Goal: Transaction & Acquisition: Purchase product/service

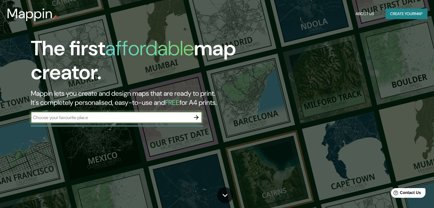
click at [61, 119] on input "text" at bounding box center [111, 117] width 160 height 7
click at [49, 120] on input "guadalara centro" at bounding box center [111, 117] width 160 height 7
type input "guadalajara centro"
click at [196, 117] on icon "button" at bounding box center [196, 117] width 7 height 7
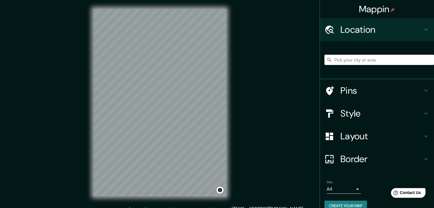
click at [228, 89] on div "© Mapbox © OpenStreetMap Improve this map" at bounding box center [160, 103] width 151 height 206
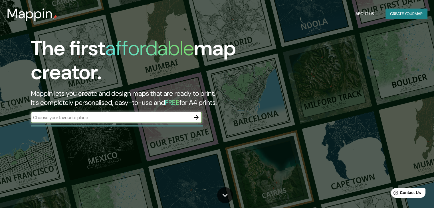
click at [114, 115] on input "text" at bounding box center [111, 117] width 160 height 7
type input "C. Gregorio Dávila 80, Col Americana, Zona Centro, 44100 Guadalajara, Jal."
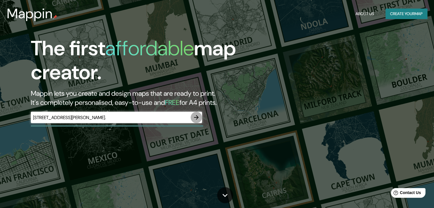
click at [199, 118] on icon "button" at bounding box center [196, 117] width 7 height 7
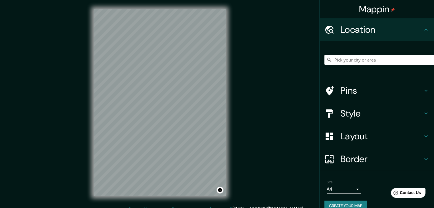
click at [363, 89] on h4 "Pins" at bounding box center [382, 90] width 82 height 11
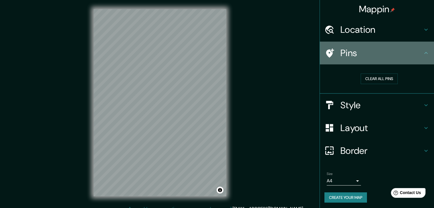
click at [365, 55] on h4 "Pins" at bounding box center [382, 52] width 82 height 11
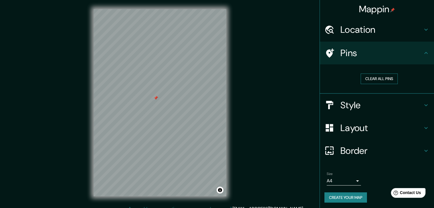
click at [381, 82] on button "Clear all pins" at bounding box center [379, 79] width 37 height 11
click at [387, 74] on button "Clear all pins" at bounding box center [379, 79] width 37 height 11
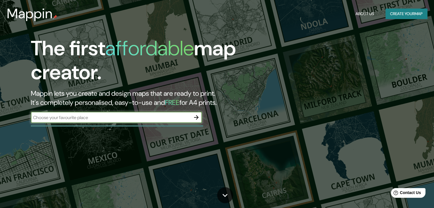
click at [105, 119] on input "text" at bounding box center [111, 117] width 160 height 7
type input "[ { "featureType": "administrative", "elementType": "geometry", "stylers": [ { …"
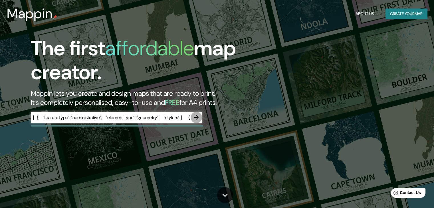
click at [199, 118] on icon "button" at bounding box center [196, 117] width 7 height 7
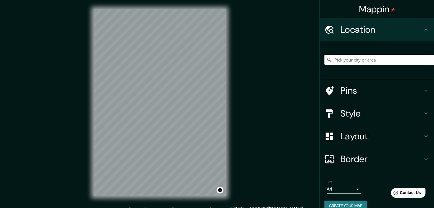
click at [228, 155] on div "© Mapbox © OpenStreetMap Improve this map" at bounding box center [160, 103] width 151 height 206
click at [311, 0] on html "Mappin Location Pins Style Layout Border Choose a border. Hint : you can make l…" at bounding box center [217, 104] width 434 height 208
click at [232, 192] on div "© Mapbox © OpenStreetMap Improve this map" at bounding box center [160, 103] width 151 height 206
click at [402, 79] on div "Mappin Location Pins Style Layout Border Choose a border. Hint : you can make l…" at bounding box center [217, 107] width 434 height 215
click at [137, 0] on html "Mappin Location Pins Style Layout Border Choose a border. Hint : you can make l…" at bounding box center [217, 104] width 434 height 208
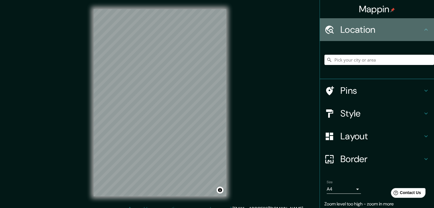
click at [424, 31] on icon at bounding box center [426, 29] width 7 height 7
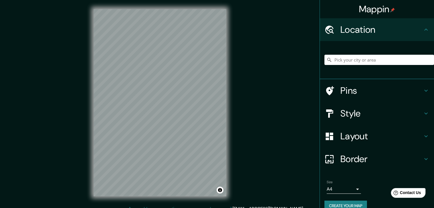
click at [160, 208] on html "Mappin Location Pins Style Layout Border Choose a border. Hint : you can make l…" at bounding box center [217, 104] width 434 height 208
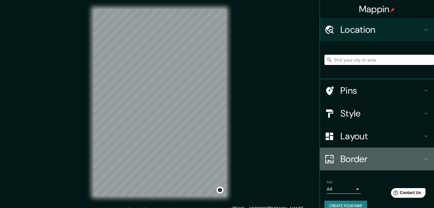
click at [424, 160] on icon at bounding box center [426, 159] width 7 height 7
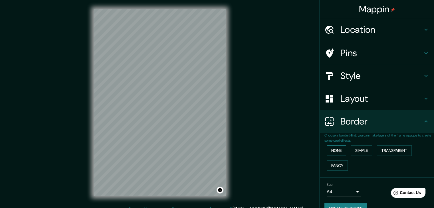
click at [330, 151] on button "None" at bounding box center [336, 151] width 19 height 11
click at [351, 153] on button "Simple" at bounding box center [362, 151] width 22 height 11
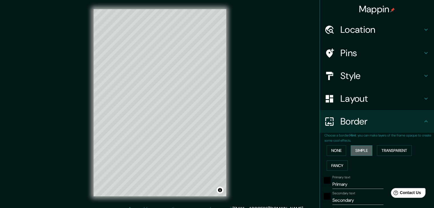
click at [351, 153] on button "Simple" at bounding box center [362, 151] width 22 height 11
type input "37"
click at [384, 152] on button "Transparent" at bounding box center [394, 151] width 35 height 11
click at [329, 168] on button "Fancy" at bounding box center [337, 166] width 21 height 11
click at [332, 152] on button "None" at bounding box center [336, 151] width 19 height 11
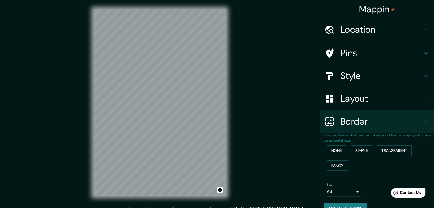
click at [367, 98] on h4 "Layout" at bounding box center [382, 98] width 82 height 11
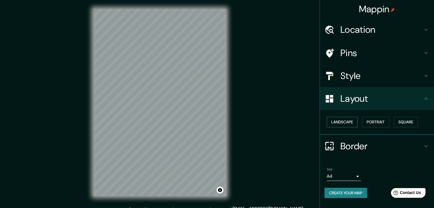
click at [346, 123] on button "Landscape" at bounding box center [342, 122] width 31 height 11
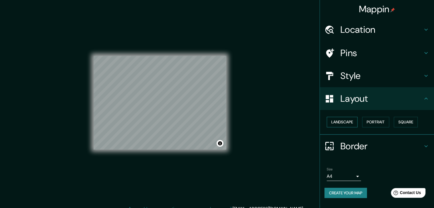
click at [346, 123] on button "Landscape" at bounding box center [342, 122] width 31 height 11
click at [372, 123] on button "Portrait" at bounding box center [375, 122] width 27 height 11
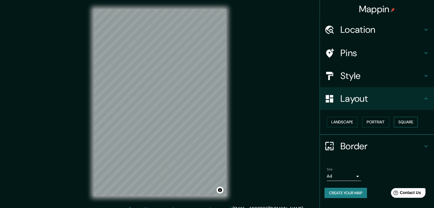
click at [414, 121] on button "Square" at bounding box center [406, 122] width 24 height 11
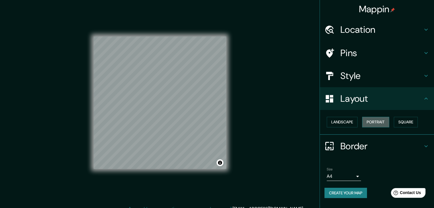
click at [385, 123] on button "Portrait" at bounding box center [375, 122] width 27 height 11
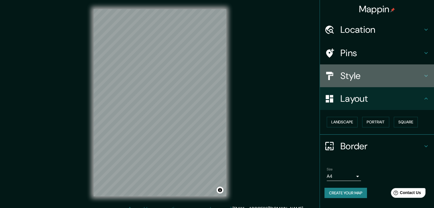
click at [385, 74] on h4 "Style" at bounding box center [382, 75] width 82 height 11
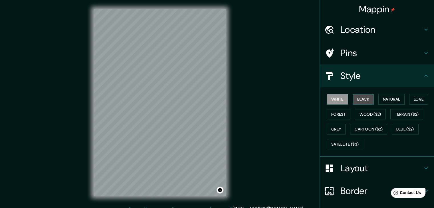
click at [361, 99] on button "Black" at bounding box center [363, 99] width 21 height 11
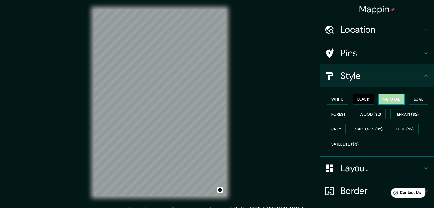
click at [388, 100] on button "Natural" at bounding box center [392, 99] width 26 height 11
click at [420, 100] on button "Love" at bounding box center [418, 99] width 19 height 11
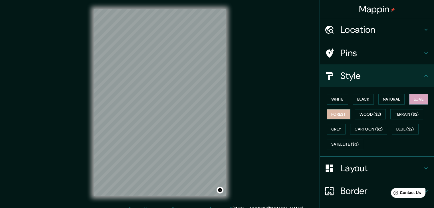
click at [330, 116] on button "Forest" at bounding box center [339, 114] width 24 height 11
click at [357, 114] on button "Wood ($2)" at bounding box center [370, 114] width 31 height 11
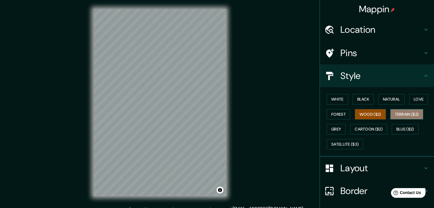
click at [396, 112] on button "Terrain ($2)" at bounding box center [407, 114] width 33 height 11
click at [328, 129] on button "Grey" at bounding box center [336, 129] width 19 height 11
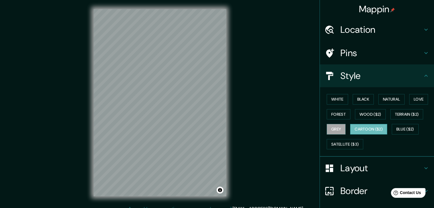
click at [380, 129] on button "Cartoon ($2)" at bounding box center [368, 129] width 37 height 11
click at [403, 127] on button "Blue ($2)" at bounding box center [405, 129] width 27 height 11
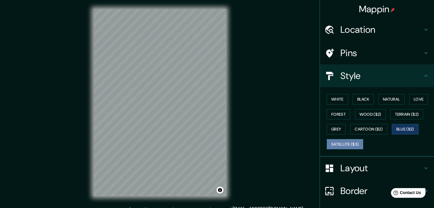
click at [346, 144] on button "Satellite ($3)" at bounding box center [345, 144] width 37 height 11
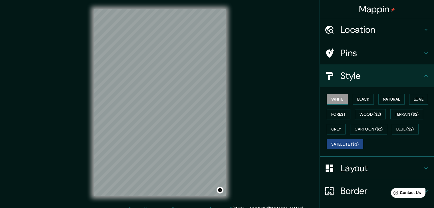
click at [332, 102] on button "White" at bounding box center [337, 99] width 21 height 11
click at [369, 98] on button "Black" at bounding box center [363, 99] width 21 height 11
click at [349, 143] on button "Satellite ($3)" at bounding box center [345, 144] width 37 height 11
click at [336, 101] on button "White" at bounding box center [337, 99] width 21 height 11
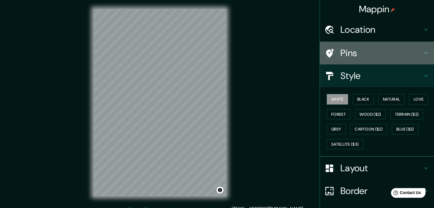
click at [362, 59] on h4 "Pins" at bounding box center [382, 52] width 82 height 11
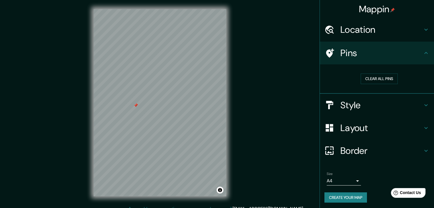
click at [134, 108] on div at bounding box center [136, 105] width 5 height 5
click at [355, 34] on h4 "Location" at bounding box center [382, 29] width 82 height 11
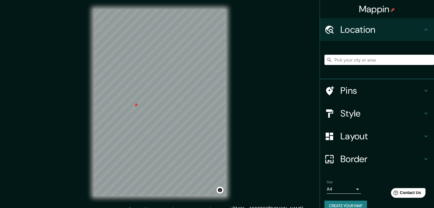
click at [355, 34] on h4 "Location" at bounding box center [382, 29] width 82 height 11
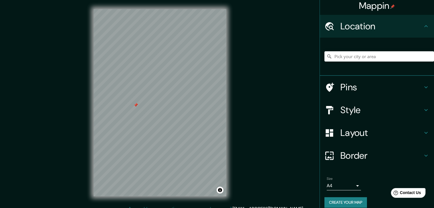
scroll to position [10, 0]
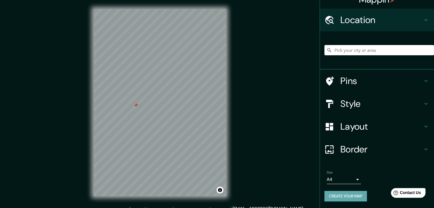
click at [343, 199] on button "Create your map" at bounding box center [346, 196] width 43 height 11
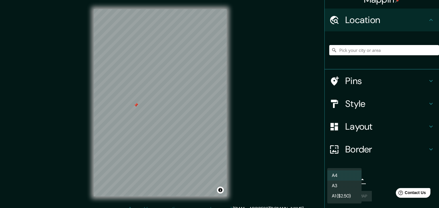
click at [353, 181] on body "Mappin Location Pins Style Layout Border Choose a border. Hint : you can make l…" at bounding box center [219, 104] width 439 height 208
click at [346, 190] on li "A3" at bounding box center [344, 186] width 34 height 10
click at [354, 176] on body "Mappin Location Pins Style Layout Border Choose a border. Hint : you can make l…" at bounding box center [219, 104] width 439 height 208
click at [373, 179] on div at bounding box center [219, 104] width 439 height 208
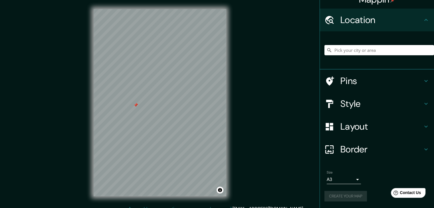
click at [343, 198] on div "Create your map" at bounding box center [377, 196] width 105 height 11
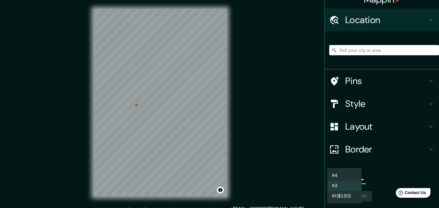
click at [348, 182] on body "Mappin Location Pins Style Layout Border Choose a border. Hint : you can make l…" at bounding box center [219, 104] width 439 height 208
click at [347, 176] on li "A4" at bounding box center [344, 176] width 34 height 10
type input "single"
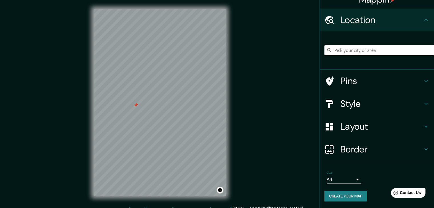
click at [347, 195] on button "Create your map" at bounding box center [346, 196] width 43 height 11
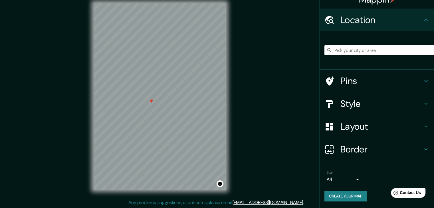
scroll to position [7, 0]
